Goal: Task Accomplishment & Management: Manage account settings

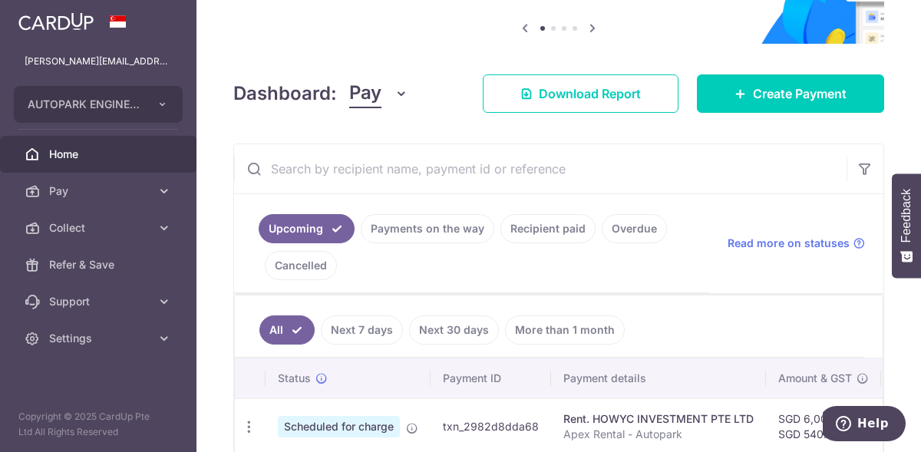
scroll to position [230, 0]
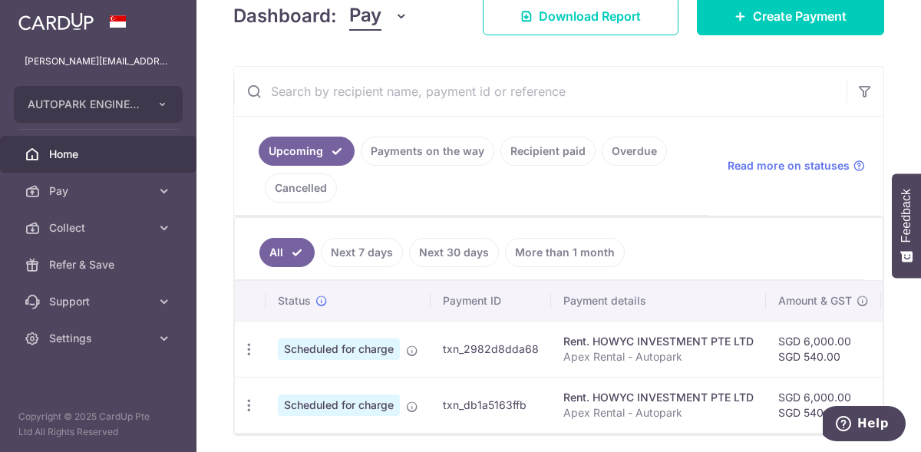
click at [527, 155] on link "Recipient paid" at bounding box center [548, 151] width 95 height 29
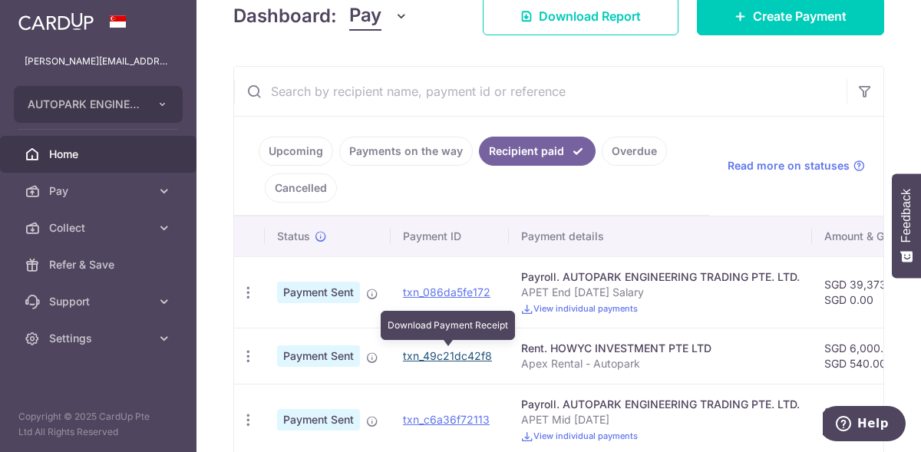
click at [464, 355] on link "txn_49c21dc42f8" at bounding box center [447, 355] width 89 height 13
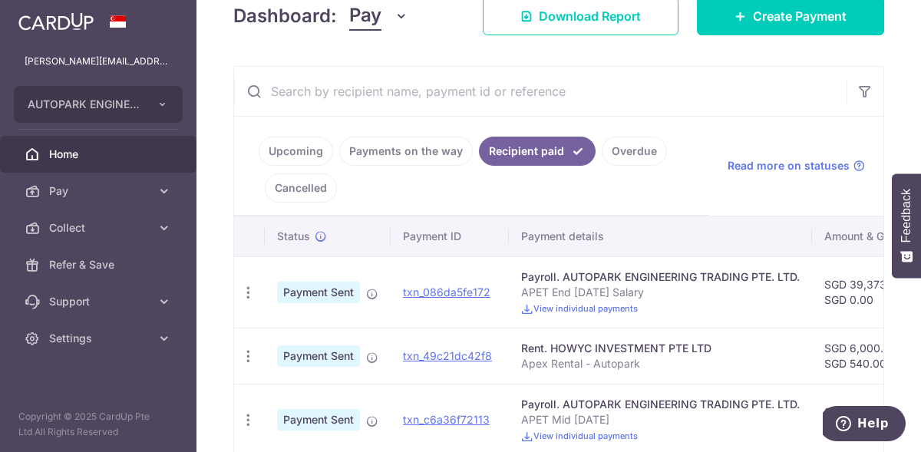
drag, startPoint x: 701, startPoint y: 360, endPoint x: 676, endPoint y: 365, distance: 25.0
click at [676, 365] on p "Apex Rental - Autopark" at bounding box center [660, 363] width 279 height 15
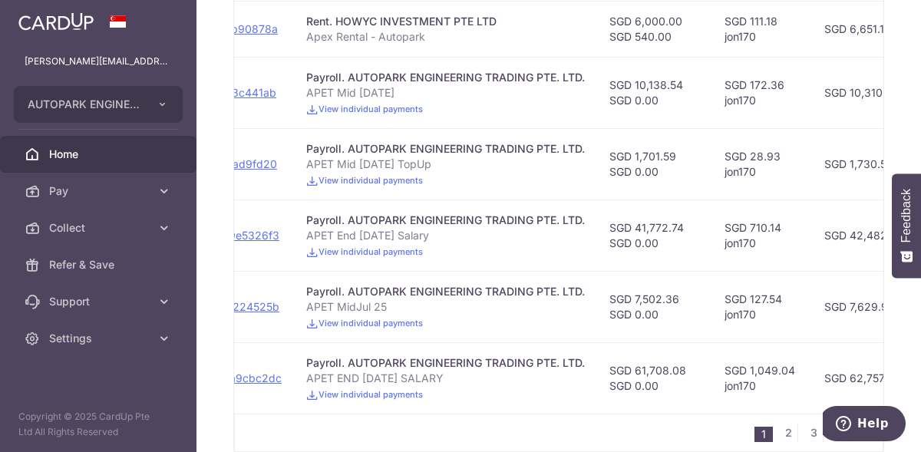
scroll to position [679, 0]
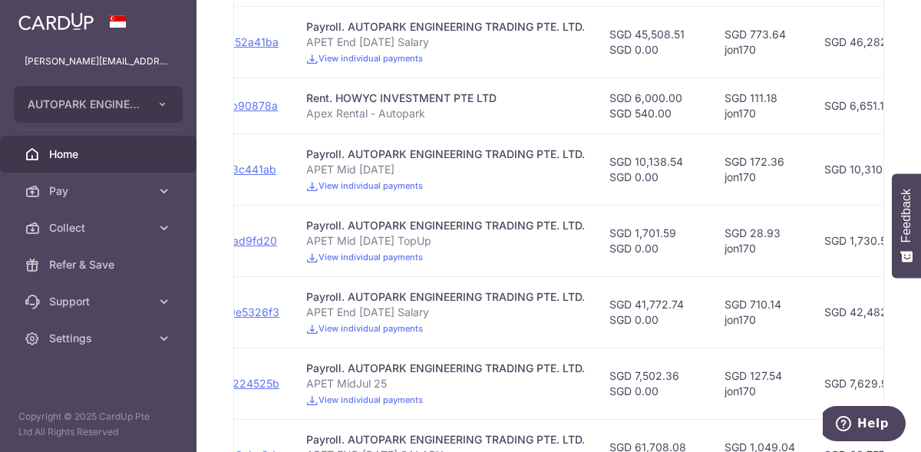
click at [430, 101] on div "Rent. HOWYC INVESTMENT PTE LTD" at bounding box center [445, 98] width 279 height 15
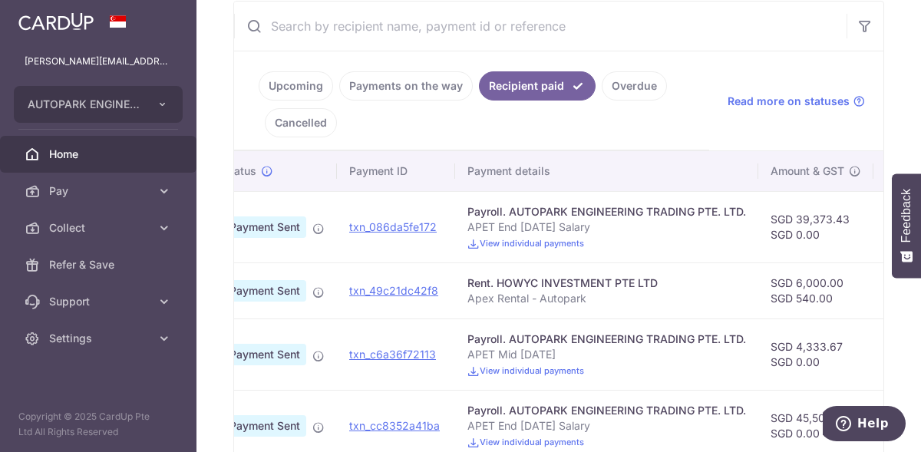
scroll to position [0, 0]
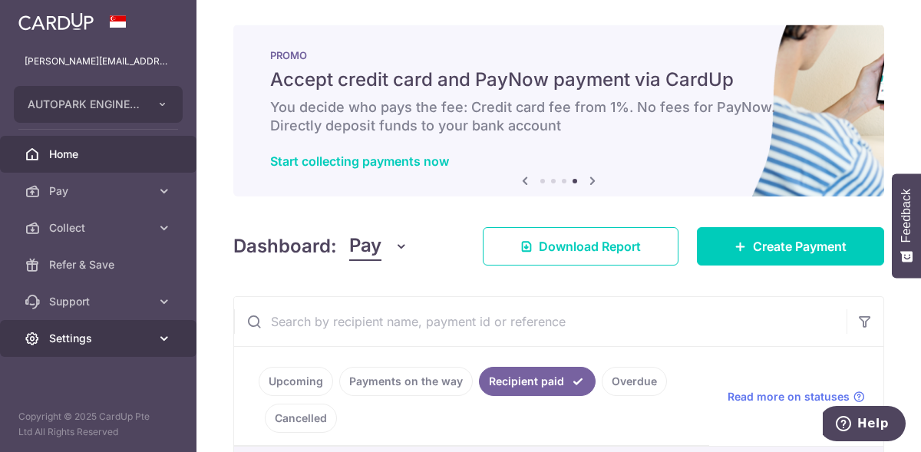
click at [112, 328] on link "Settings" at bounding box center [98, 338] width 197 height 37
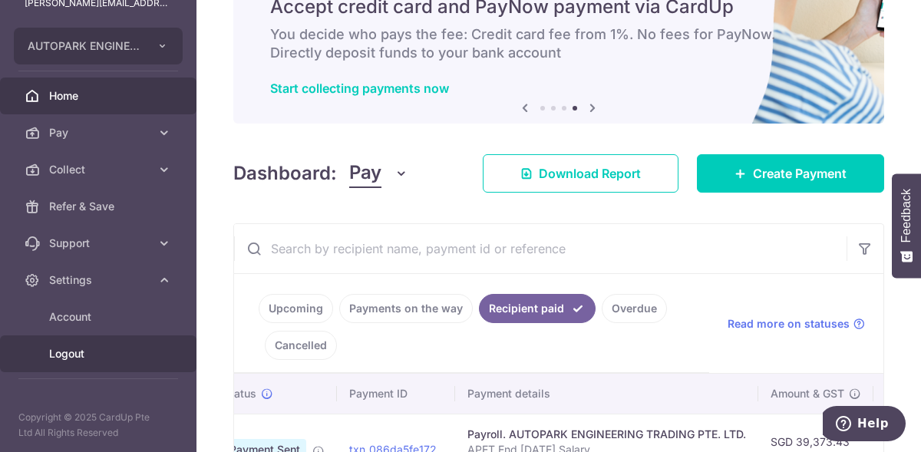
scroll to position [306, 0]
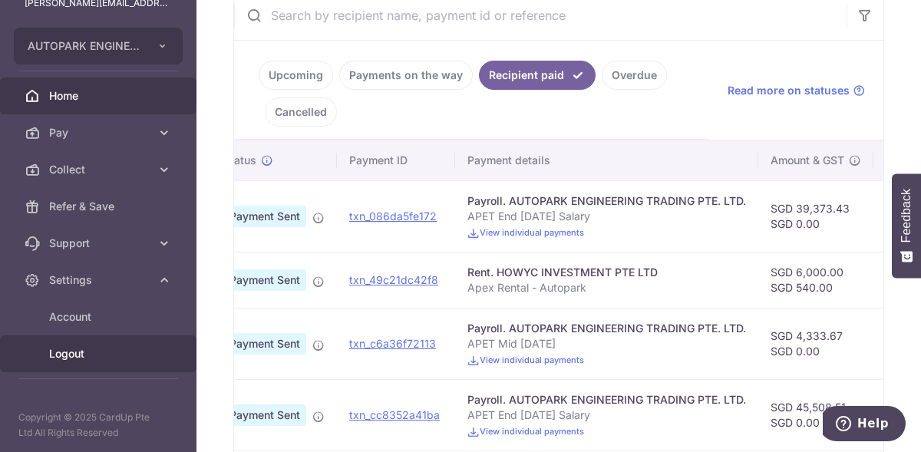
click at [74, 349] on span "Logout" at bounding box center [99, 353] width 101 height 15
